Goal: Navigation & Orientation: Find specific page/section

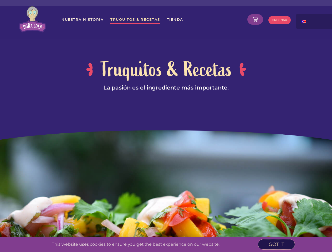
scroll to position [1085, 0]
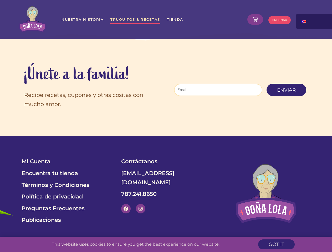
click at [166, 136] on section "Mi Cuenta Encuentra tu tienda Términos y Condiciones Política de privacidad Pre…" at bounding box center [166, 193] width 332 height 115
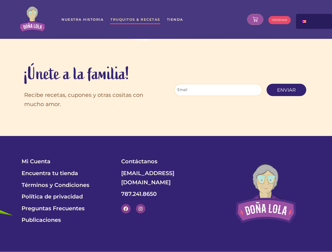
click at [255, 19] on icon at bounding box center [255, 19] width 5 height 5
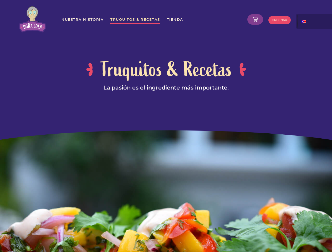
click at [315, 21] on div at bounding box center [322, 19] width 53 height 11
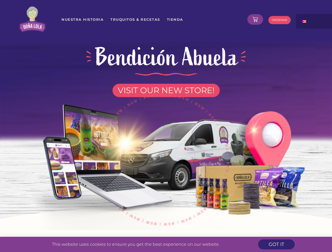
click at [166, 126] on img at bounding box center [166, 157] width 299 height 146
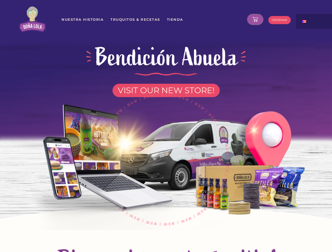
click at [255, 19] on icon at bounding box center [255, 19] width 5 height 5
click at [315, 21] on div at bounding box center [322, 19] width 53 height 11
